Goal: Task Accomplishment & Management: Use online tool/utility

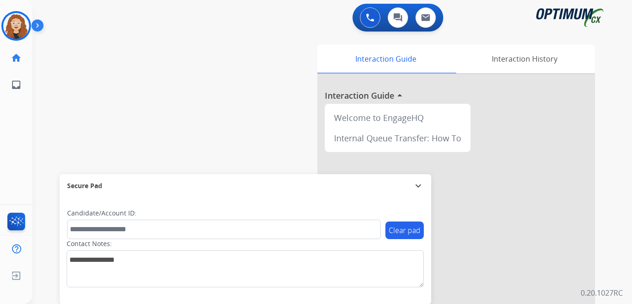
drag, startPoint x: 0, startPoint y: 0, endPoint x: 17, endPoint y: 26, distance: 31.2
click at [17, 26] on img at bounding box center [16, 26] width 26 height 26
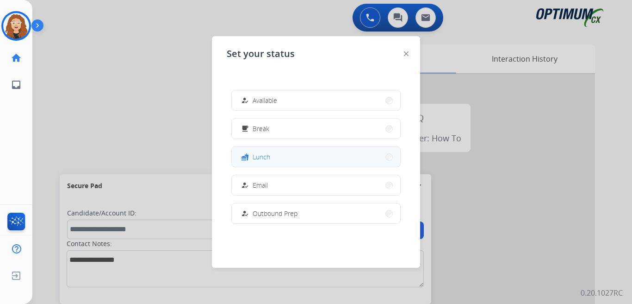
click at [312, 157] on button "fastfood Lunch" at bounding box center [316, 157] width 168 height 20
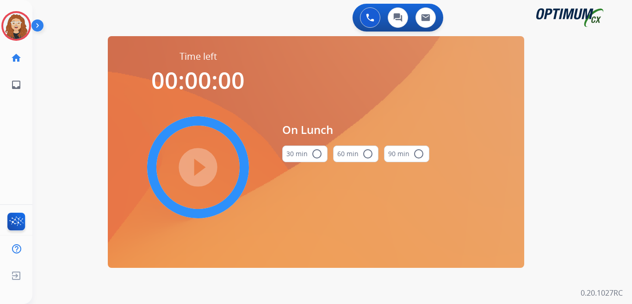
click at [320, 155] on mat-icon "radio_button_unchecked" at bounding box center [317, 153] width 11 height 11
click at [199, 170] on mat-icon "play_circle_filled" at bounding box center [198, 167] width 11 height 11
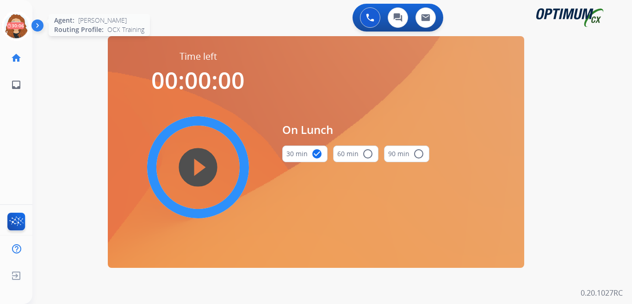
click at [17, 25] on icon at bounding box center [16, 26] width 30 height 30
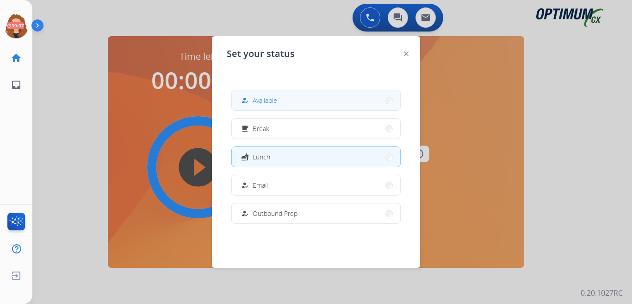
click at [292, 100] on button "how_to_reg Available" at bounding box center [316, 100] width 168 height 20
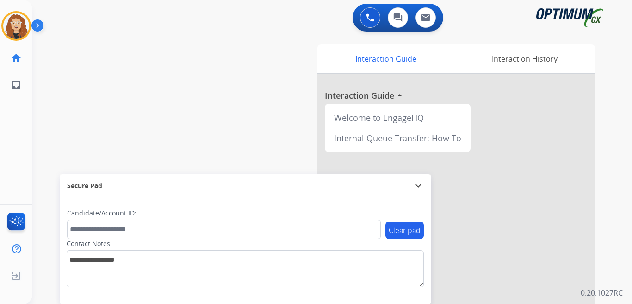
click at [33, 44] on div "swap_horiz Break voice bridge close_fullscreen Connect 3-Way Call merge_type Se…" at bounding box center [321, 226] width 578 height 386
click at [8, 25] on img at bounding box center [16, 26] width 26 height 26
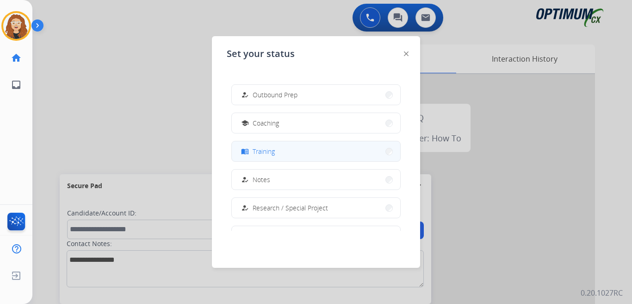
scroll to position [112, 0]
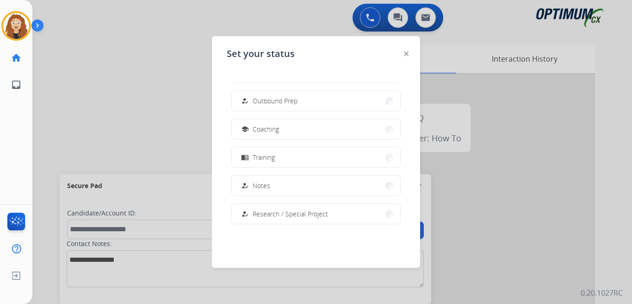
click at [333, 148] on button "menu_book Training" at bounding box center [316, 157] width 168 height 20
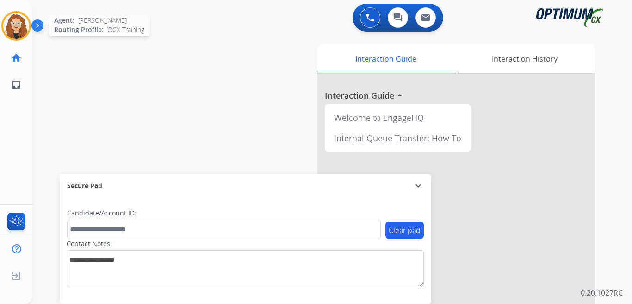
drag, startPoint x: 12, startPoint y: 21, endPoint x: 25, endPoint y: 32, distance: 17.4
click at [12, 21] on img at bounding box center [16, 26] width 26 height 26
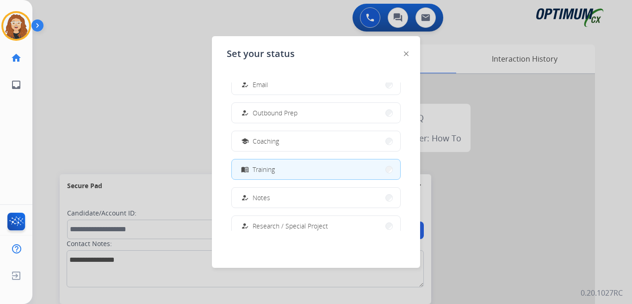
scroll to position [101, 0]
click at [143, 132] on div at bounding box center [316, 152] width 632 height 304
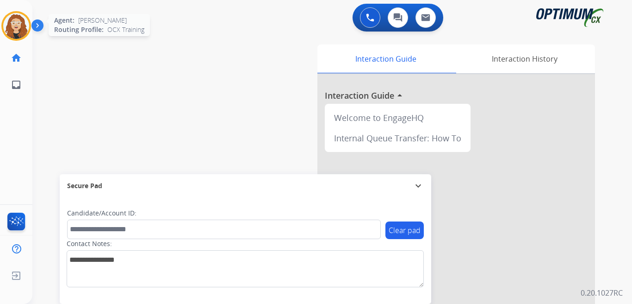
click at [19, 25] on img at bounding box center [16, 26] width 26 height 26
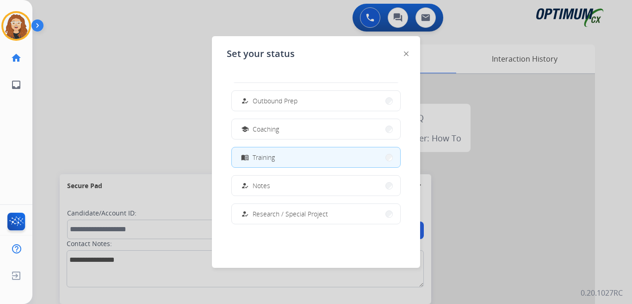
scroll to position [132, 0]
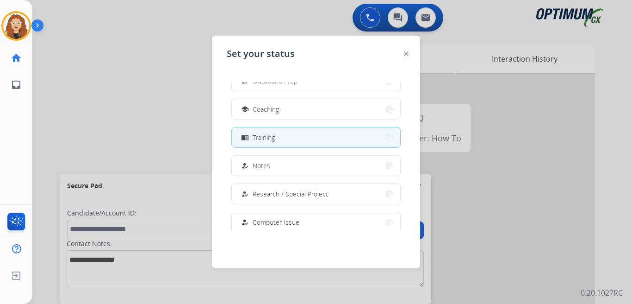
click at [186, 132] on div at bounding box center [316, 152] width 632 height 304
